Goal: Navigation & Orientation: Find specific page/section

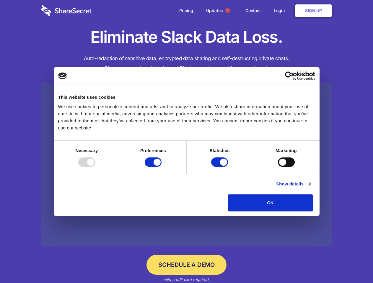
click at [95, 167] on div at bounding box center [86, 162] width 17 height 9
click at [161, 167] on input "Preferences" at bounding box center [153, 162] width 17 height 9
checkbox input "false"
click at [220, 167] on input "Statistics" at bounding box center [219, 162] width 17 height 9
checkbox input "false"
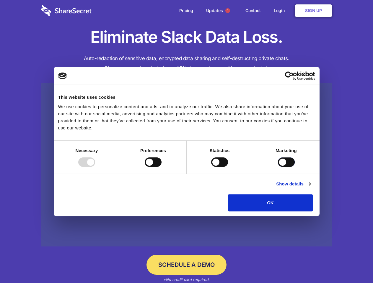
click at [278, 167] on input "Marketing" at bounding box center [286, 162] width 17 height 9
checkbox input "true"
click at [310, 188] on link "Show details" at bounding box center [293, 184] width 34 height 7
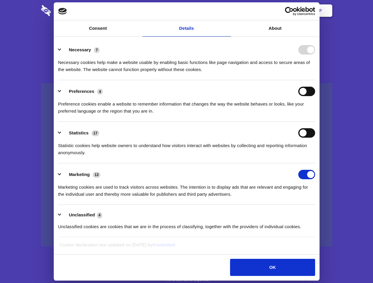
click at [318, 214] on ul "Necessary 7 Necessary cookies help make a website usable by enabling basic func…" at bounding box center [186, 138] width 262 height 199
click at [227, 11] on span "1" at bounding box center [227, 10] width 5 height 5
